Goal: Information Seeking & Learning: Learn about a topic

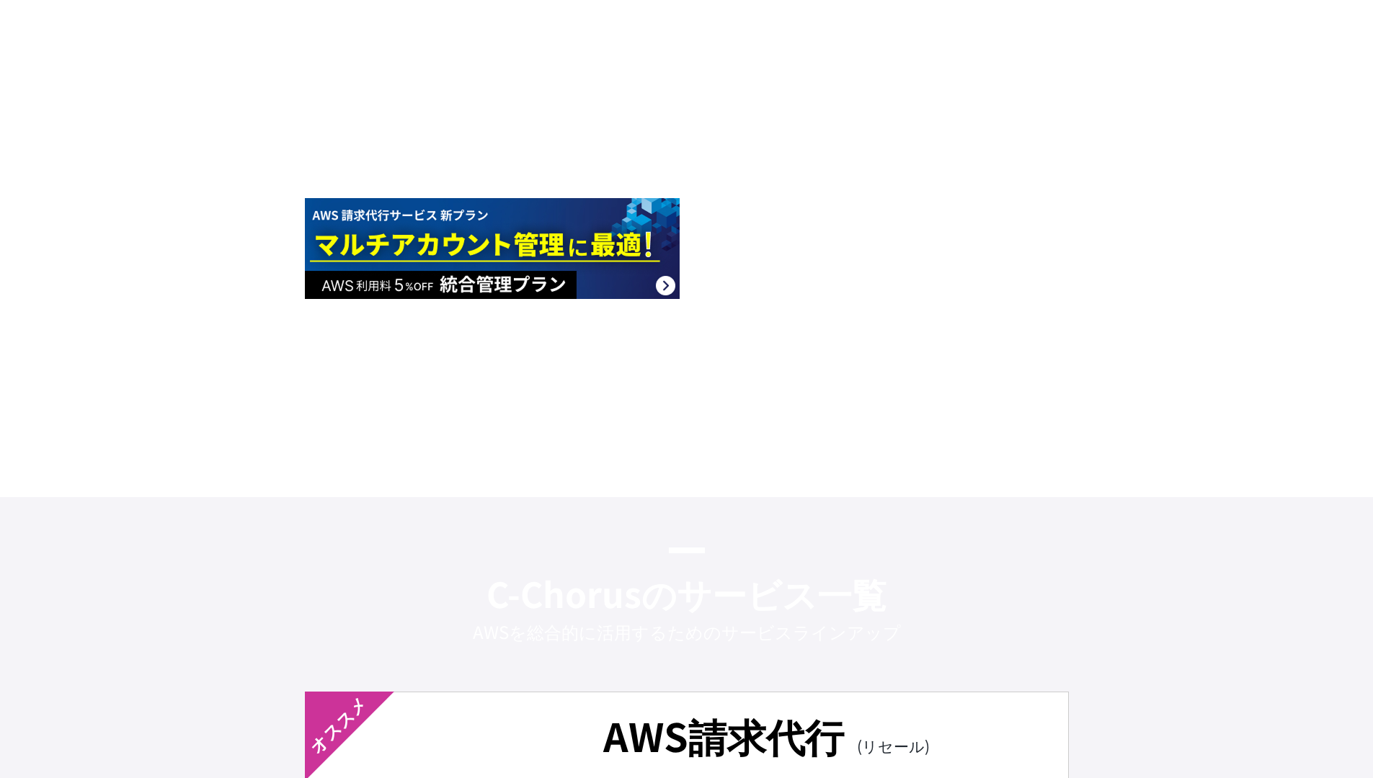
scroll to position [4315, 0]
